Goal: Transaction & Acquisition: Book appointment/travel/reservation

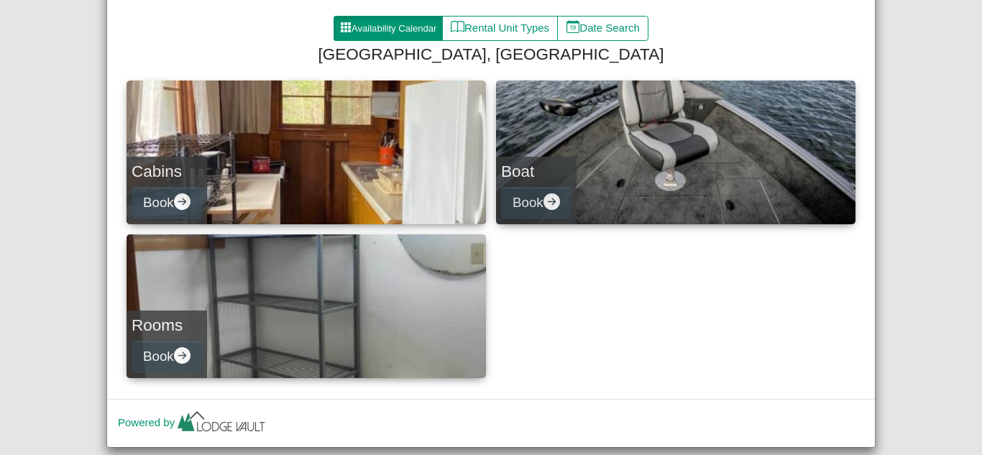
scroll to position [154, 0]
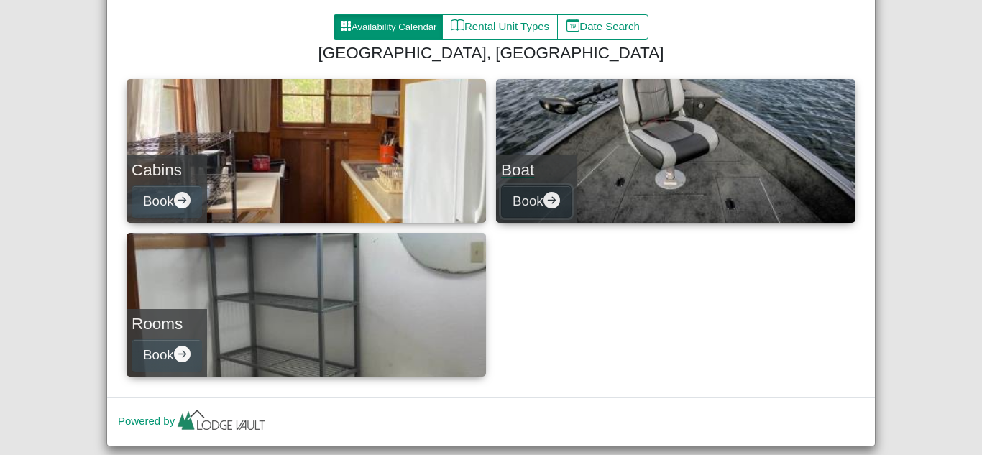
click at [556, 199] on icon "arrow right circle fill" at bounding box center [552, 200] width 17 height 17
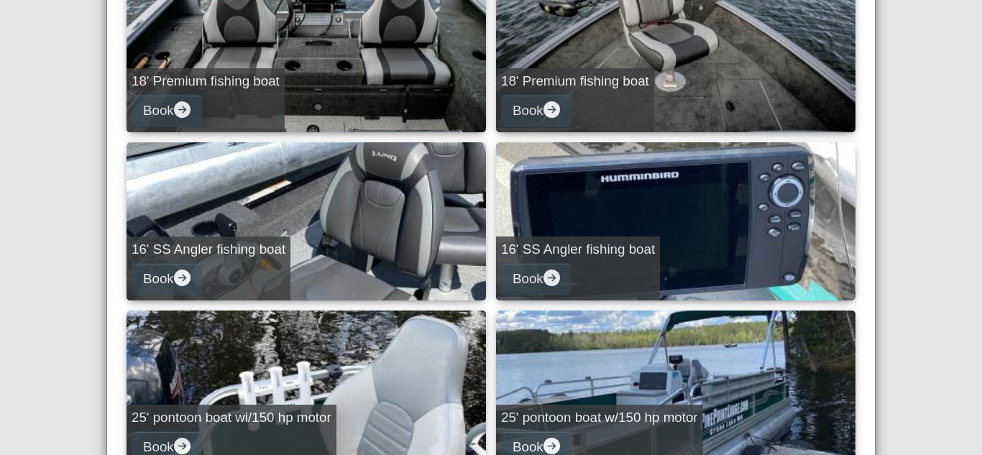
scroll to position [578, 0]
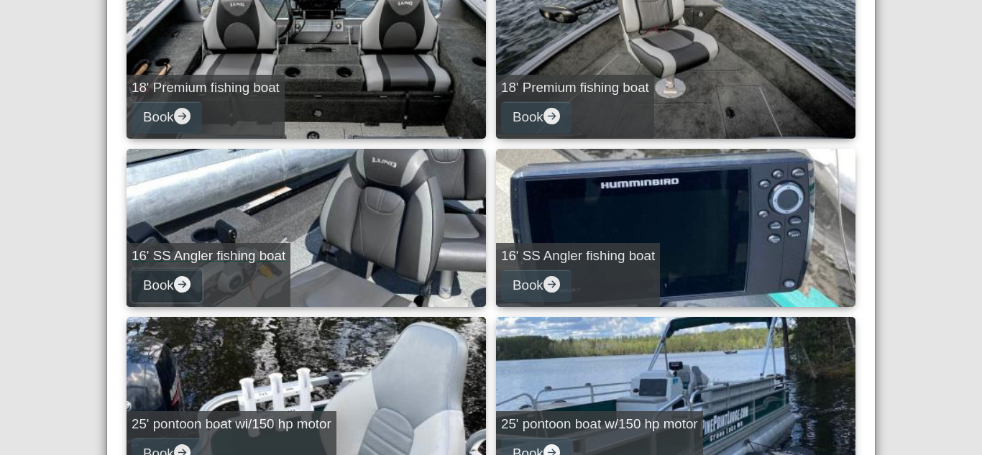
click at [164, 287] on button "Book" at bounding box center [167, 286] width 70 height 32
select select "*"
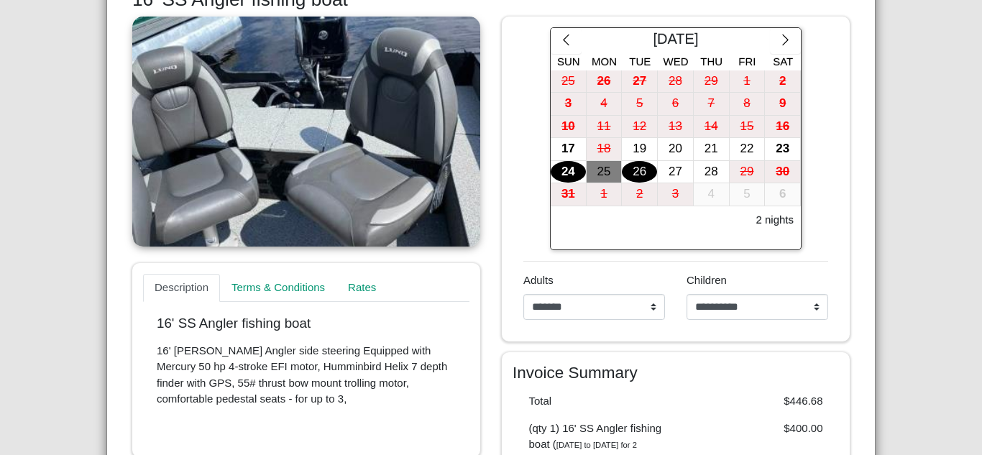
scroll to position [242, 0]
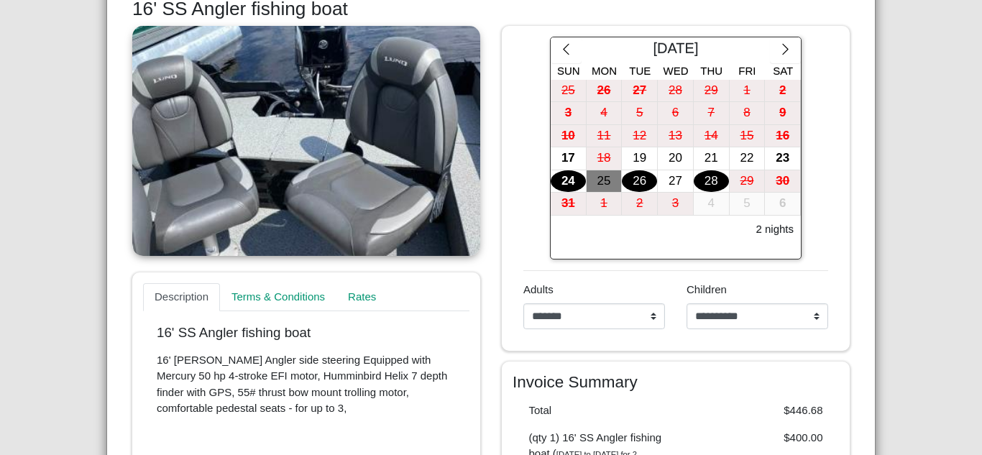
click at [702, 183] on div "28" at bounding box center [711, 181] width 35 height 22
click at [670, 183] on div "27" at bounding box center [675, 181] width 35 height 22
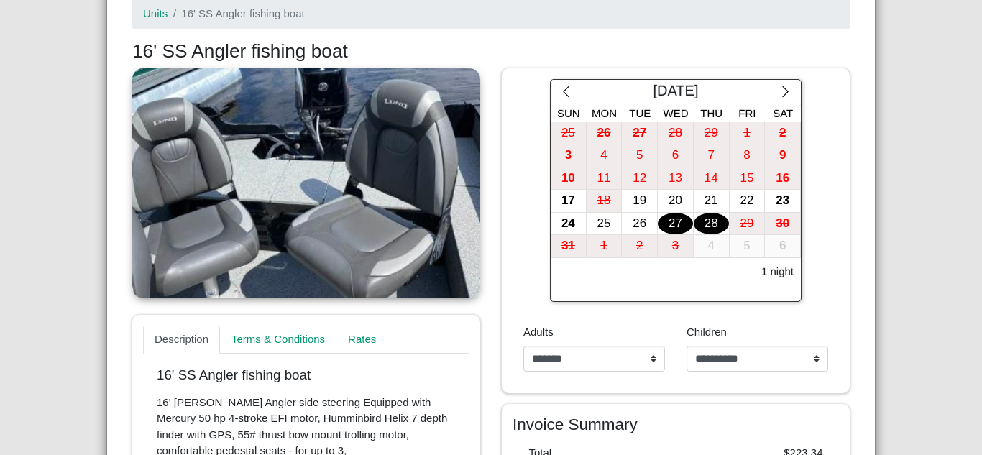
scroll to position [171, 0]
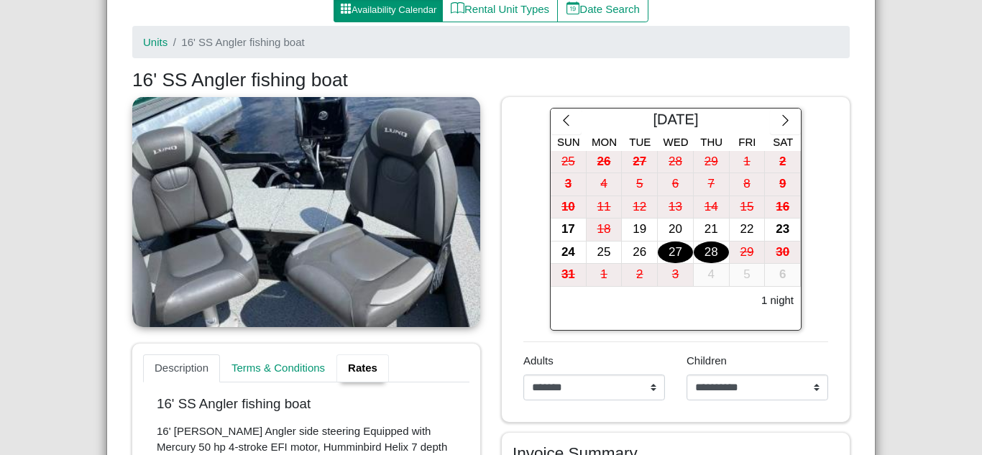
click at [377, 375] on link "Rates" at bounding box center [363, 368] width 52 height 29
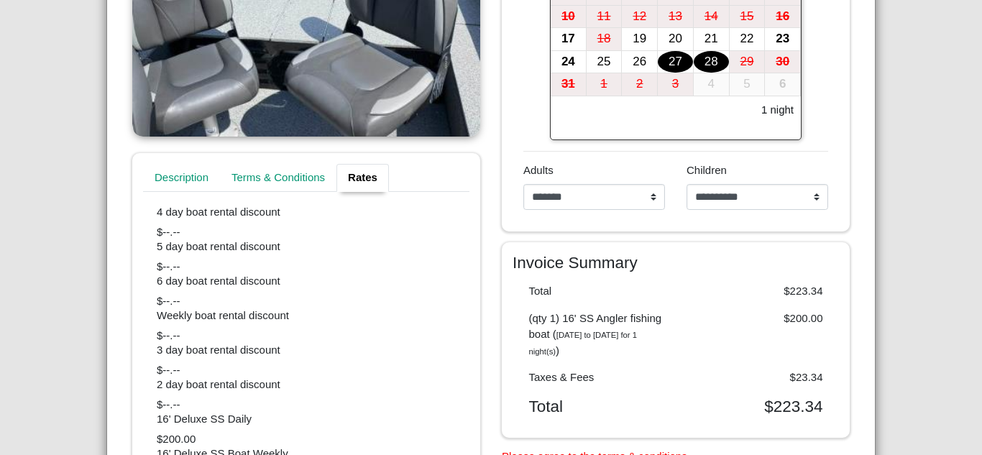
scroll to position [359, 0]
